Goal: Task Accomplishment & Management: Use online tool/utility

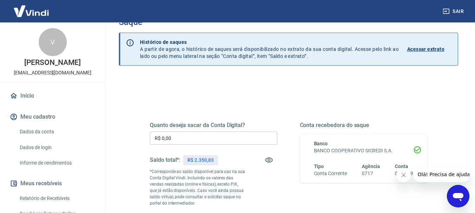
scroll to position [35, 0]
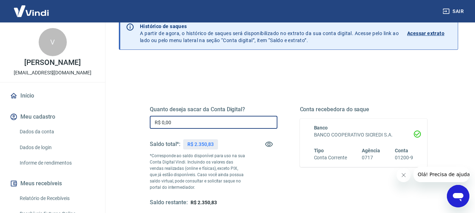
drag, startPoint x: 193, startPoint y: 123, endPoint x: 156, endPoint y: 122, distance: 36.6
click at [156, 122] on input "R$ 0,00" at bounding box center [214, 122] width 128 height 13
click at [178, 122] on input "R$ 0,00" at bounding box center [214, 122] width 128 height 13
drag, startPoint x: 178, startPoint y: 122, endPoint x: 158, endPoint y: 120, distance: 19.7
click at [158, 120] on input "R$ 0,00" at bounding box center [214, 122] width 128 height 13
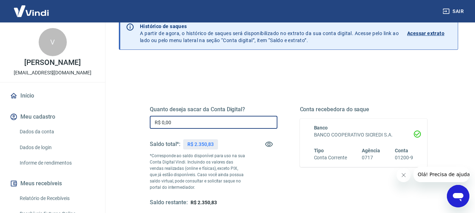
click at [161, 121] on input "R$ 0,00" at bounding box center [214, 122] width 128 height 13
drag, startPoint x: 170, startPoint y: 121, endPoint x: 161, endPoint y: 121, distance: 9.9
click at [161, 121] on input "R$ 0,00" at bounding box center [214, 122] width 128 height 13
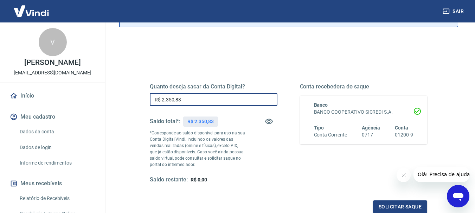
scroll to position [70, 0]
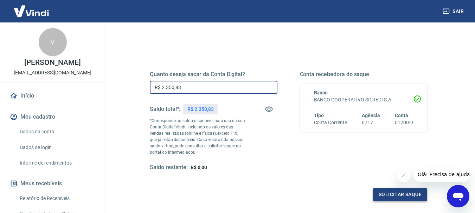
type input "R$ 2.350,83"
click at [404, 197] on button "Solicitar saque" at bounding box center [400, 194] width 54 height 13
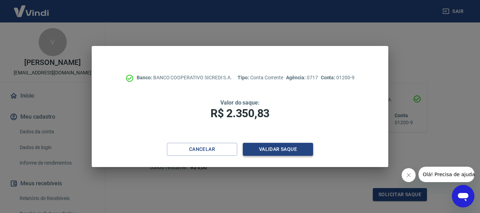
click at [277, 150] on button "Validar saque" at bounding box center [278, 149] width 70 height 13
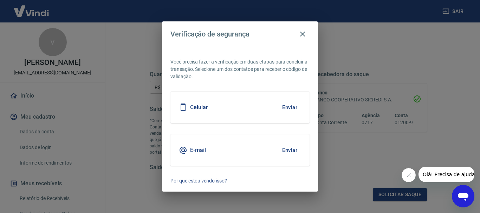
click at [289, 105] on button "Enviar" at bounding box center [289, 107] width 23 height 15
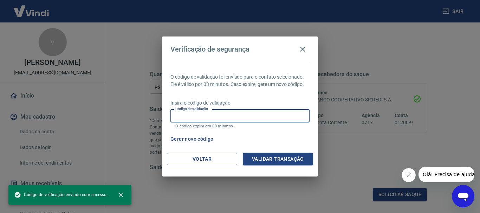
click at [198, 116] on input "Código de validação" at bounding box center [239, 116] width 139 height 13
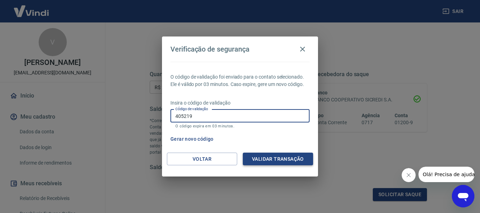
type input "405219"
click at [286, 157] on button "Validar transação" at bounding box center [278, 159] width 70 height 13
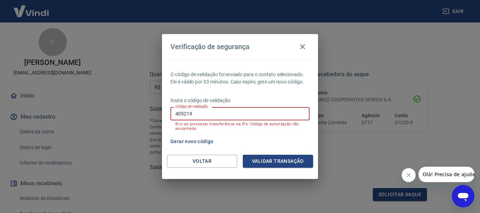
drag, startPoint x: 195, startPoint y: 113, endPoint x: 133, endPoint y: 113, distance: 62.2
click at [133, 113] on div "Verificação de segurança O código de validação foi enviado para o contato selec…" at bounding box center [240, 106] width 480 height 213
click at [198, 141] on button "Gerar novo código" at bounding box center [192, 141] width 49 height 13
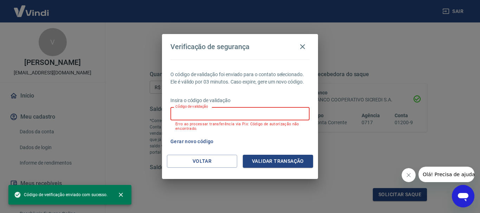
click at [179, 112] on input "Código de validação" at bounding box center [239, 113] width 139 height 13
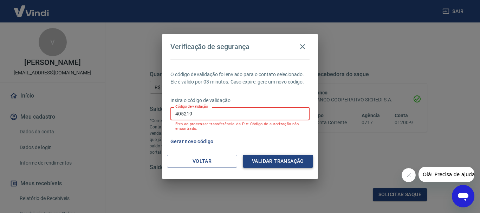
type input "405219"
click at [281, 159] on button "Validar transação" at bounding box center [278, 161] width 70 height 13
click at [302, 44] on icon "button" at bounding box center [302, 47] width 8 height 8
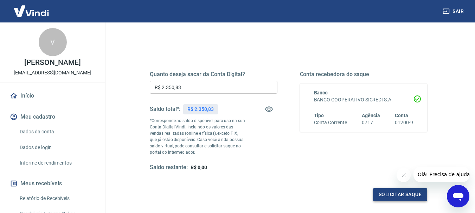
click at [389, 193] on button "Solicitar saque" at bounding box center [400, 194] width 54 height 13
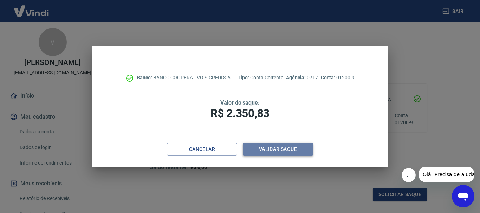
click at [285, 149] on button "Validar saque" at bounding box center [278, 149] width 70 height 13
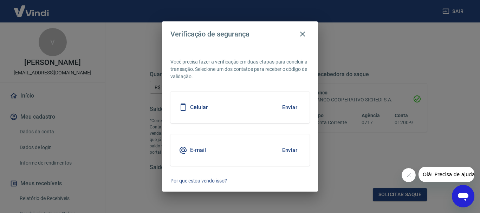
click at [293, 108] on button "Enviar" at bounding box center [289, 107] width 23 height 15
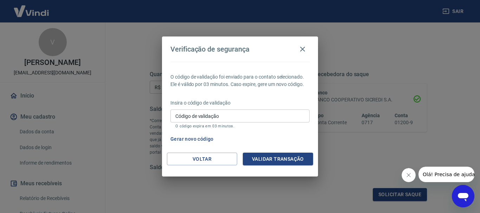
click at [268, 159] on button "Validar transação" at bounding box center [278, 159] width 70 height 13
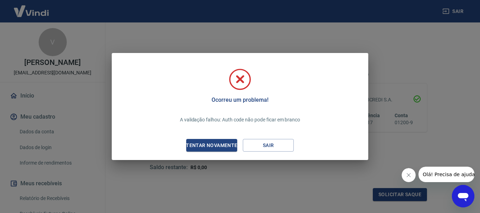
click at [214, 145] on div "Tentar novamente" at bounding box center [212, 145] width 68 height 9
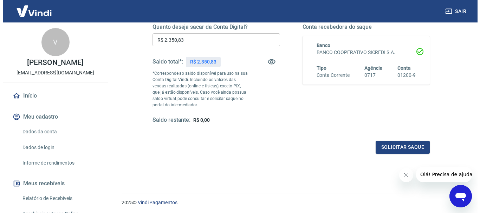
scroll to position [105, 0]
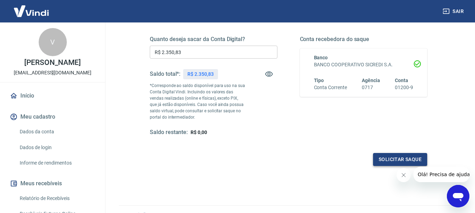
click at [405, 157] on button "Solicitar saque" at bounding box center [400, 159] width 54 height 13
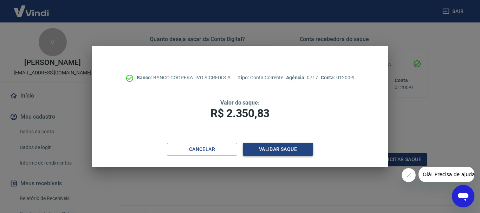
click at [284, 148] on button "Validar saque" at bounding box center [278, 149] width 70 height 13
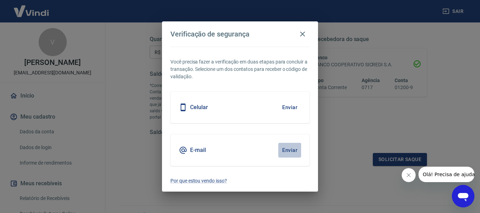
click at [291, 149] on button "Enviar" at bounding box center [289, 150] width 23 height 15
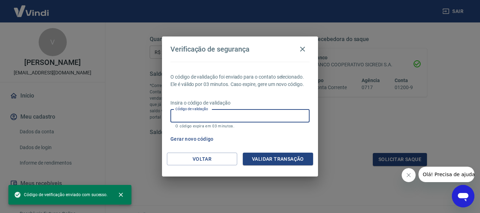
click at [200, 117] on input "Código de validação" at bounding box center [239, 116] width 139 height 13
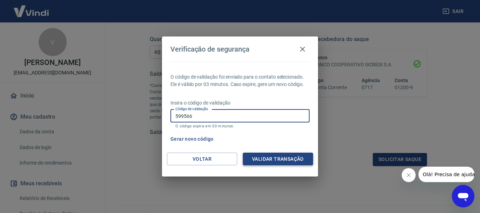
type input "599566"
click at [289, 159] on button "Validar transação" at bounding box center [278, 159] width 70 height 13
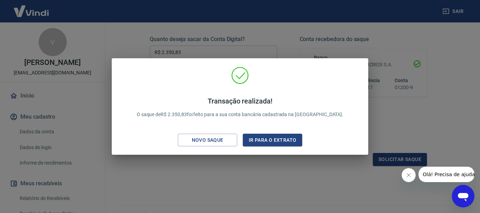
click at [417, 127] on div "Transação realizada! O saque de R$ 2.350,83 foi feito para a sua conta bancária…" at bounding box center [240, 106] width 480 height 213
